Goal: Communication & Community: Answer question/provide support

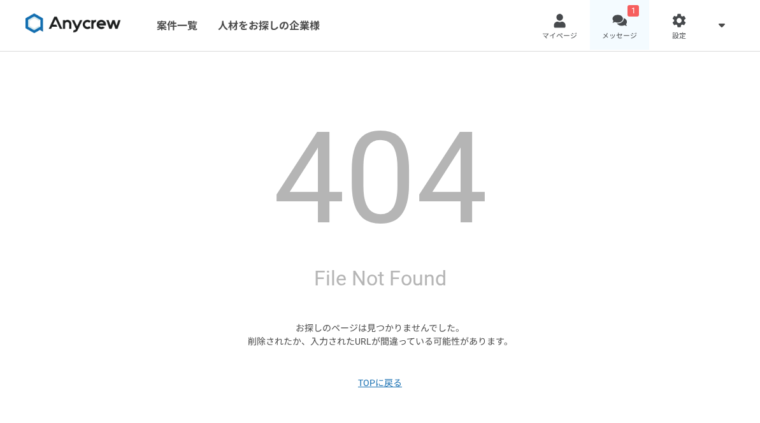
click at [613, 24] on div at bounding box center [620, 20] width 15 height 15
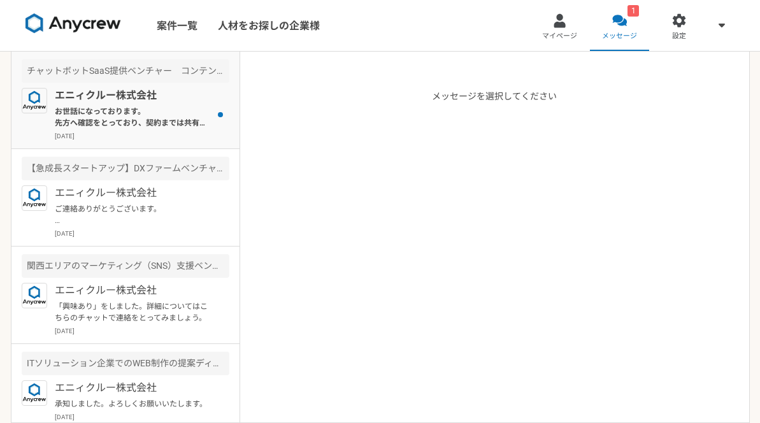
click at [167, 116] on p "お世話になっております。 先方へ確認をとっており、契約までは共有ができないということでしたが、下記Docsに置換をしていただき、こちらに事前回答して共有いただ…" at bounding box center [133, 117] width 157 height 23
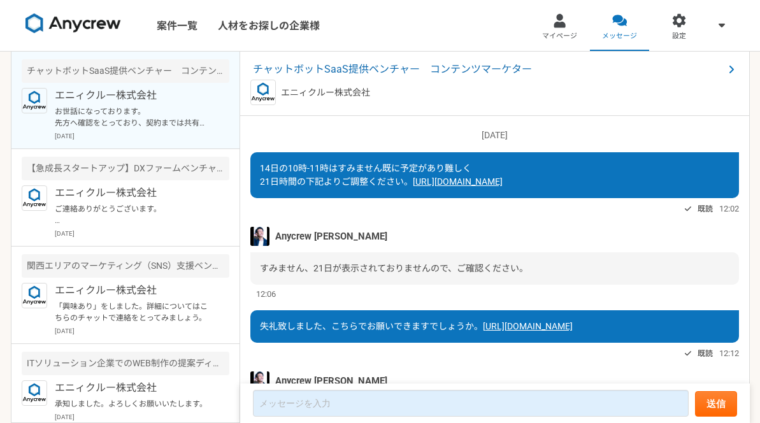
scroll to position [980, 0]
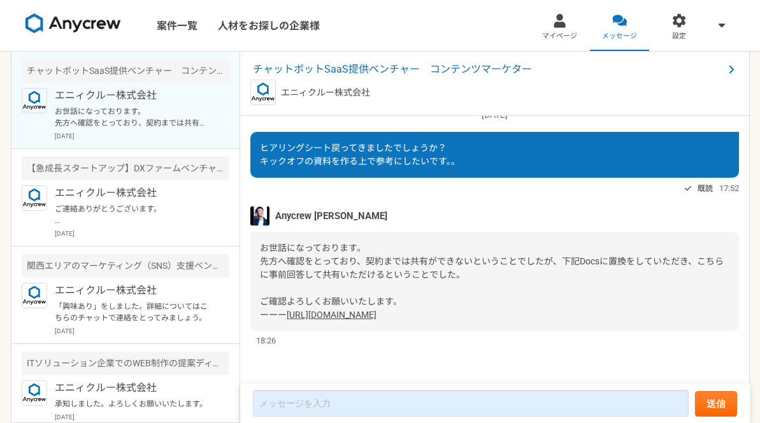
click at [377, 312] on link "[URL][DOMAIN_NAME]" at bounding box center [332, 315] width 90 height 10
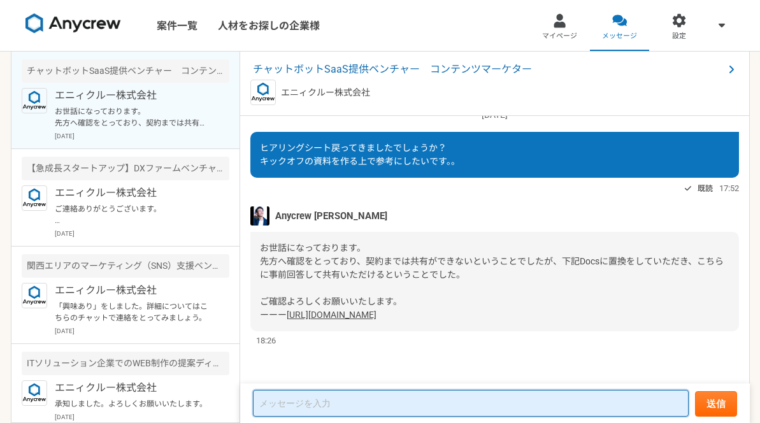
click at [330, 396] on textarea at bounding box center [471, 403] width 436 height 27
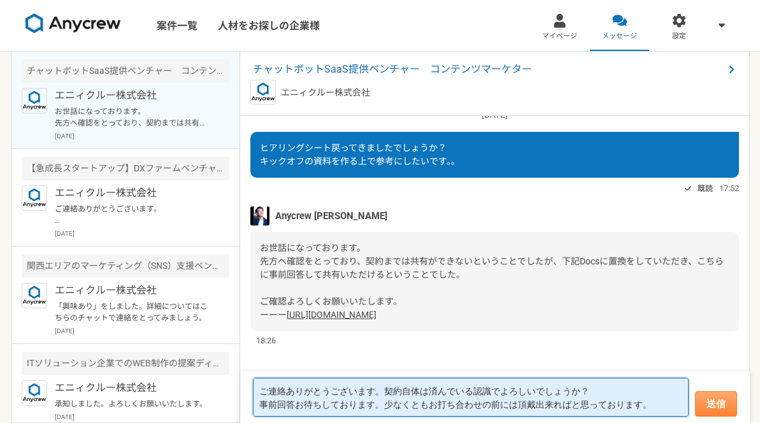
type textarea "ご連絡ありがとうございます。契約自体は済んでいる認識でよろしいでしょうか？ 事前回答お待ちしております。少なくともお打ち合わせの前には頂戴出来ればと思っており…"
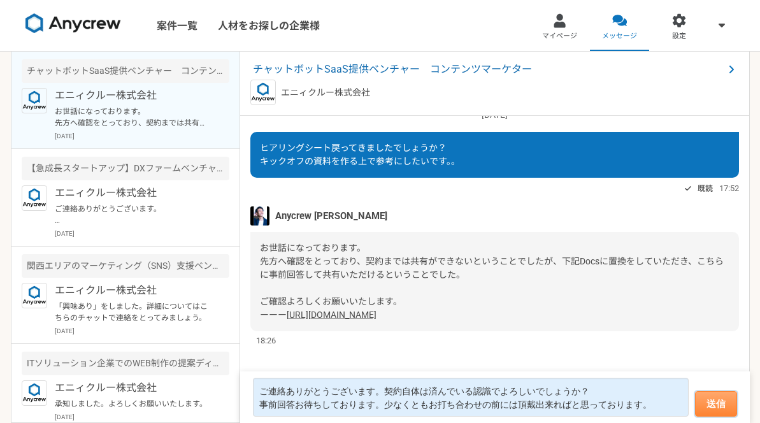
click at [696, 407] on button "送信" at bounding box center [716, 403] width 42 height 25
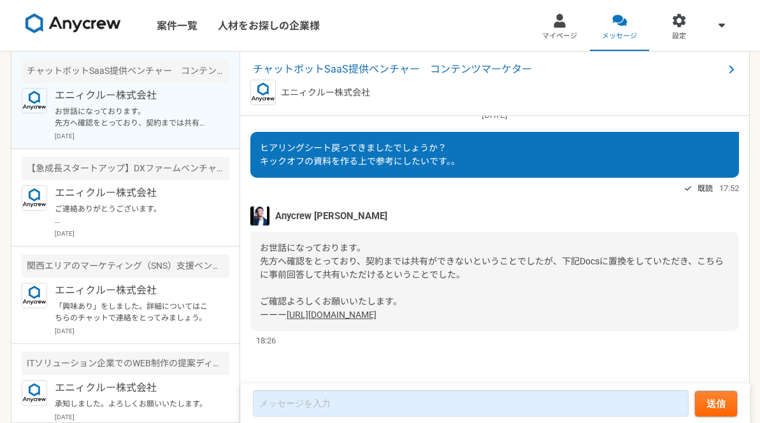
scroll to position [964, 0]
